Goal: Browse casually

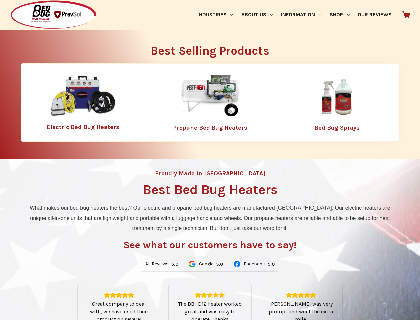
click at [210, 160] on div "Proudly Made in [GEOGRAPHIC_DATA] Best Bed Bug Heaters What makes our bed bug h…" at bounding box center [210, 279] width 420 height 243
click at [218, 15] on link "Industries" at bounding box center [215, 15] width 44 height 30
click at [260, 15] on link "About Us" at bounding box center [257, 15] width 40 height 30
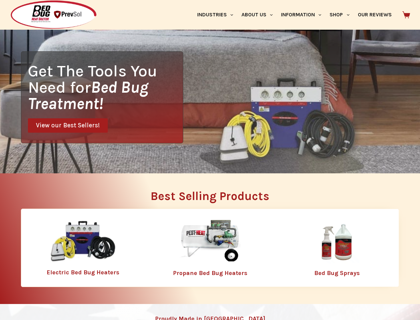
click at [304, 15] on link "Information" at bounding box center [301, 15] width 49 height 30
click at [343, 15] on link "Shop" at bounding box center [340, 15] width 28 height 30
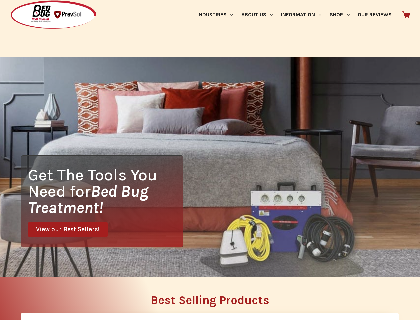
click at [162, 264] on div "Get The Tools You Need for Bed Bug Treatment! View our Best Sellers!" at bounding box center [210, 167] width 420 height 220
click at [206, 264] on div "Get The Tools You Need for Bed Bug Treatment! View our Best Sellers!" at bounding box center [210, 167] width 420 height 220
click at [254, 264] on div "Get The Tools You Need for Bed Bug Treatment! View our Best Sellers!" at bounding box center [210, 167] width 420 height 220
click at [210, 302] on h2 "Best Selling Products" at bounding box center [210, 300] width 378 height 12
